Goal: Information Seeking & Learning: Learn about a topic

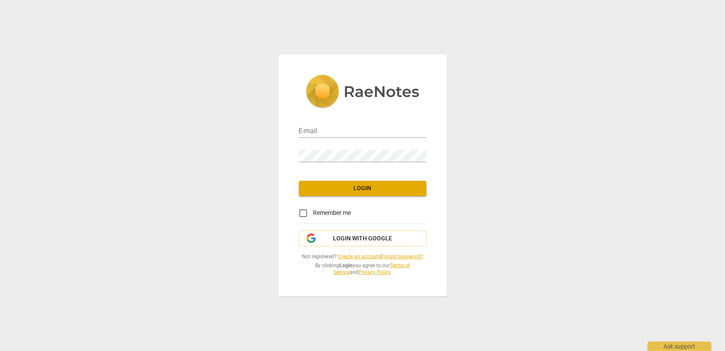
type input "[EMAIL_ADDRESS][DOMAIN_NAME]"
drag, startPoint x: 348, startPoint y: 186, endPoint x: 329, endPoint y: 164, distance: 28.9
click at [348, 184] on span "Login" at bounding box center [363, 188] width 114 height 8
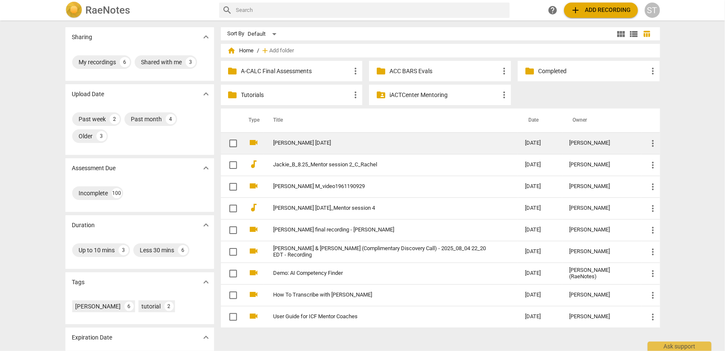
click at [354, 149] on td "[PERSON_NAME] [DATE]" at bounding box center [390, 143] width 255 height 22
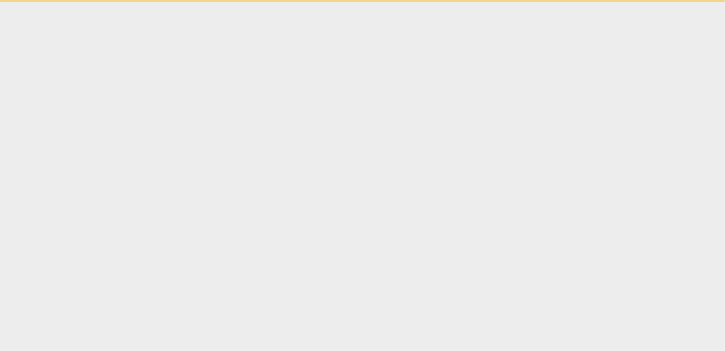
click at [354, 2] on html "Ask support" at bounding box center [362, 1] width 725 height 2
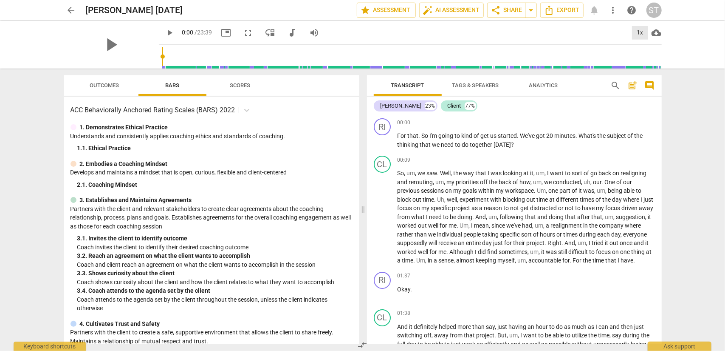
click at [639, 33] on div "1x" at bounding box center [640, 33] width 16 height 14
click at [640, 64] on li "1.25x" at bounding box center [646, 66] width 28 height 16
click at [244, 33] on span "fullscreen" at bounding box center [249, 33] width 10 height 10
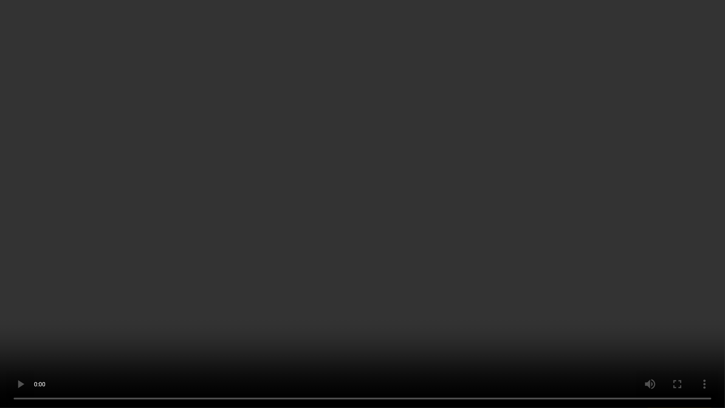
scroll to position [2688, 0]
type input "1131"
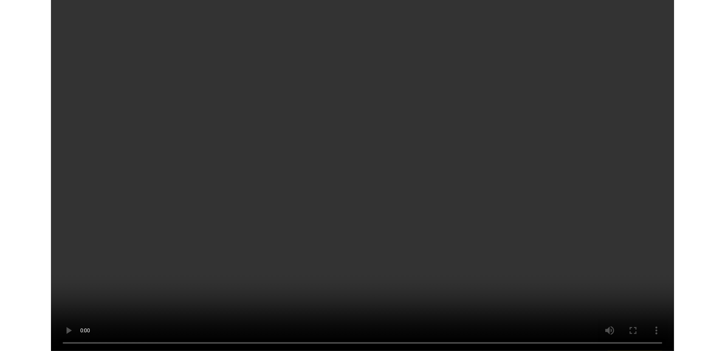
scroll to position [3637, 0]
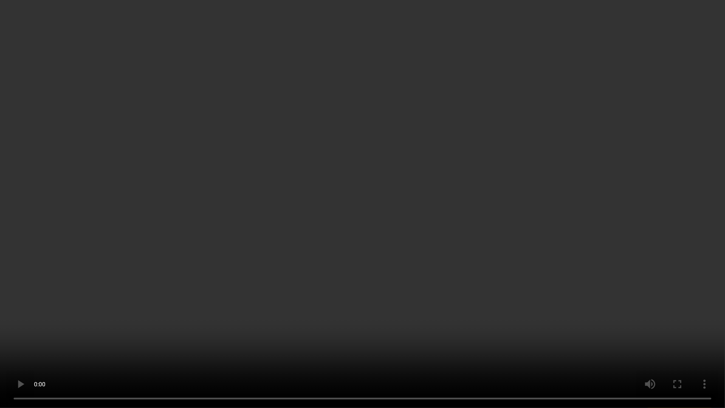
click at [25, 350] on video at bounding box center [362, 204] width 725 height 408
click at [357, 77] on video at bounding box center [362, 204] width 725 height 408
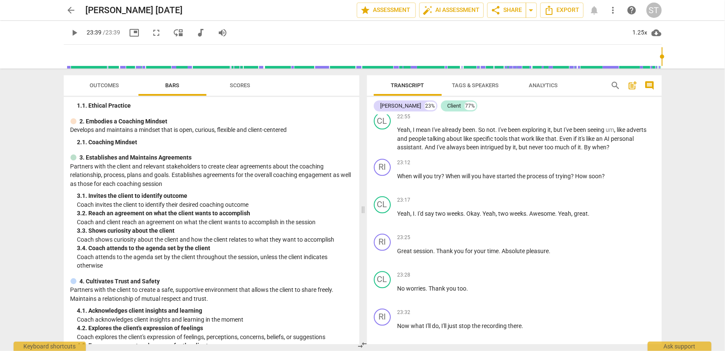
scroll to position [0, 0]
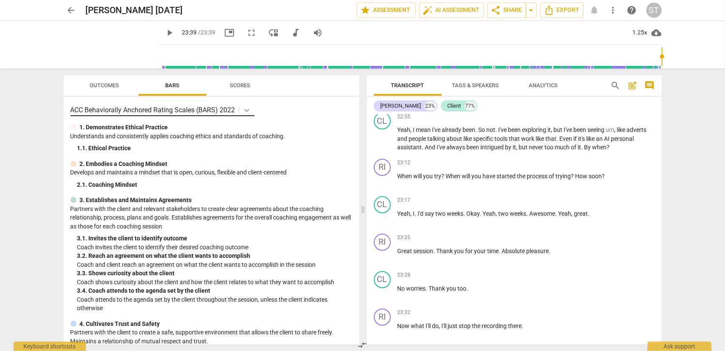
click at [248, 113] on icon at bounding box center [247, 110] width 8 height 8
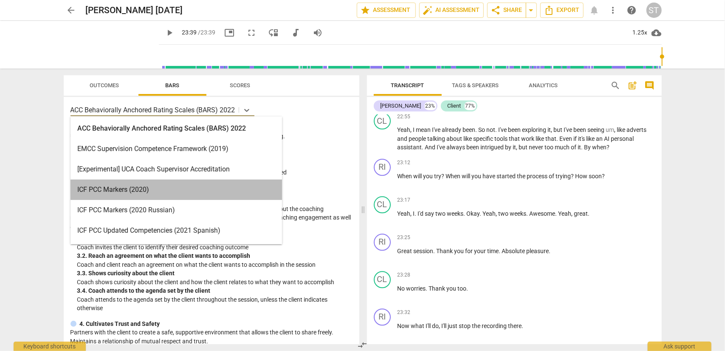
click at [225, 187] on div "ICF PCC Markers (2020)" at bounding box center [177, 189] width 212 height 20
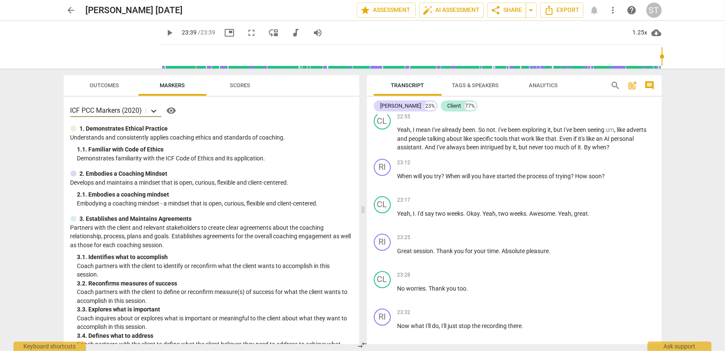
click at [154, 110] on icon at bounding box center [154, 111] width 8 height 8
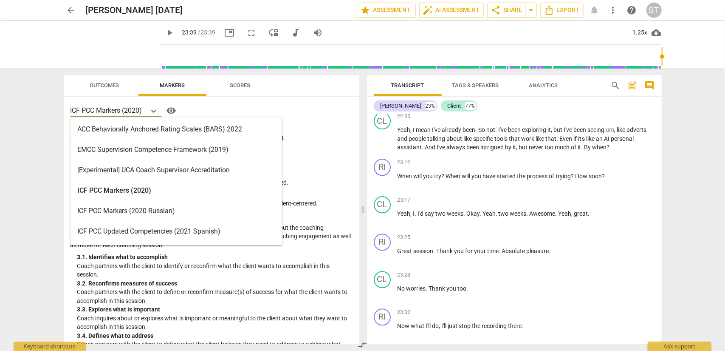
click at [147, 131] on div "ACC Behaviorally Anchored Rating Scales (BARS) 2022" at bounding box center [177, 129] width 212 height 20
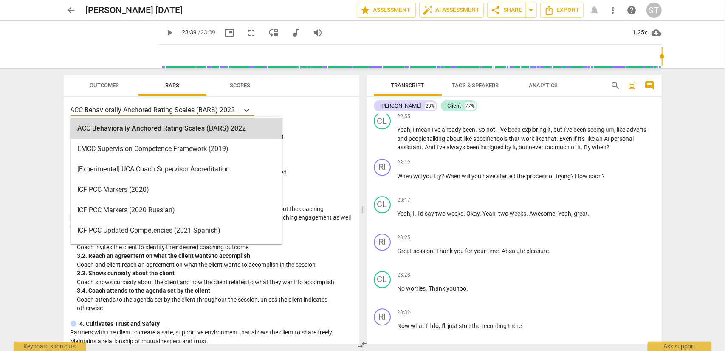
click at [247, 111] on icon at bounding box center [246, 110] width 5 height 3
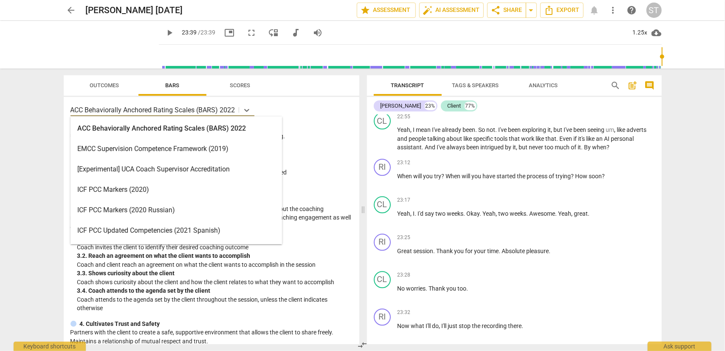
click at [226, 184] on div "ICF PCC Markers (2020)" at bounding box center [177, 189] width 212 height 20
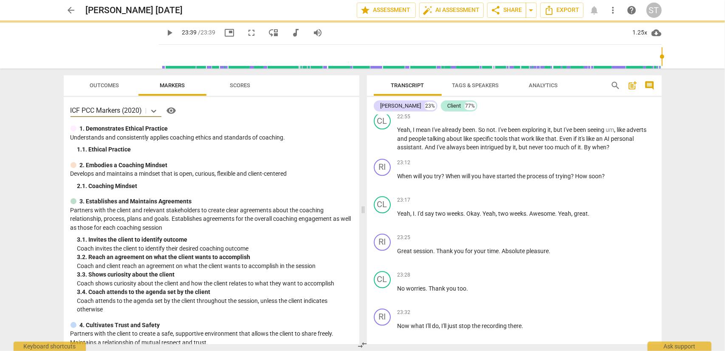
type input "1419"
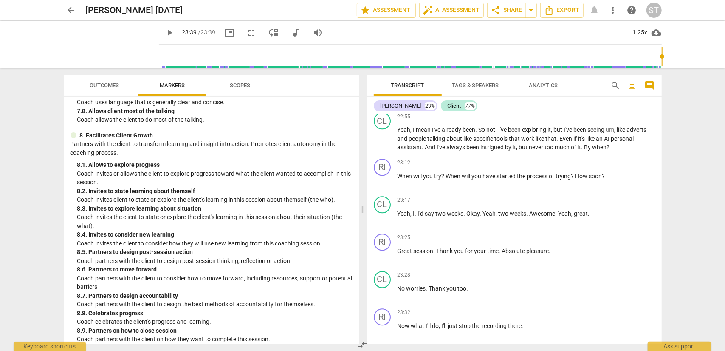
scroll to position [907, 0]
